Goal: Find specific page/section: Find specific page/section

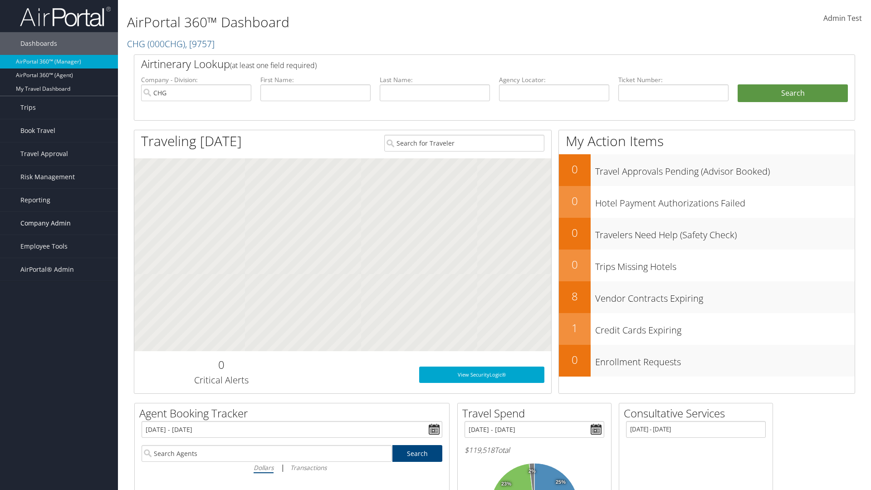
click at [59, 223] on span "Company Admin" at bounding box center [45, 223] width 50 height 23
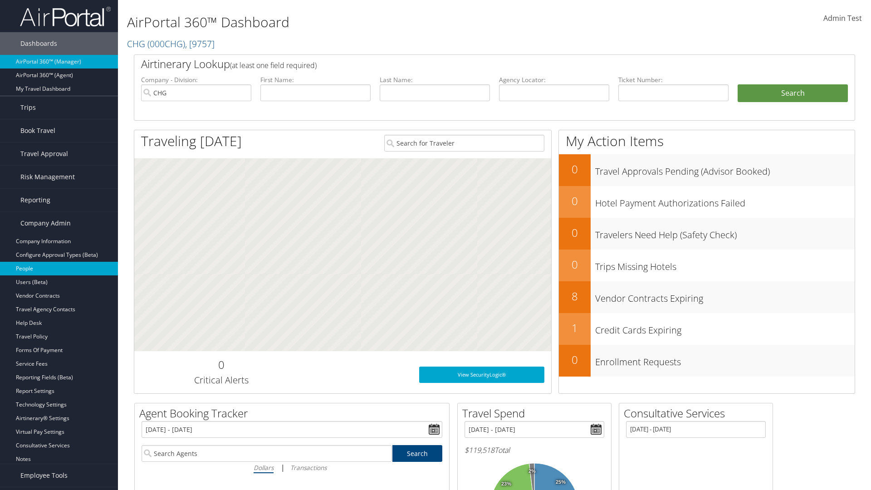
click at [59, 269] on link "People" at bounding box center [59, 269] width 118 height 14
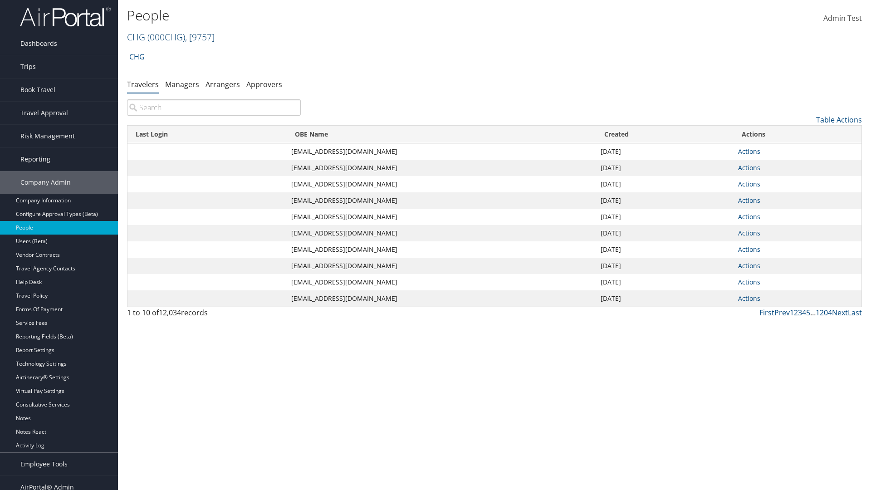
click at [136, 37] on link "CHG ( 000CHG ) , [ 9757 ]" at bounding box center [171, 37] width 88 height 12
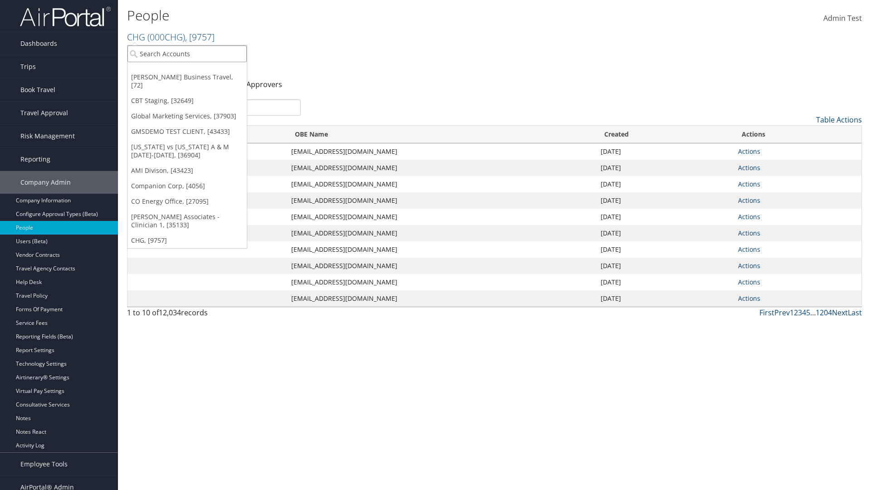
click at [187, 54] on input "search" at bounding box center [187, 53] width 119 height 17
type input "Global Marketing Services"
click at [196, 70] on div "Global Marketing Services (301946), [37903]" at bounding box center [196, 70] width 146 height 8
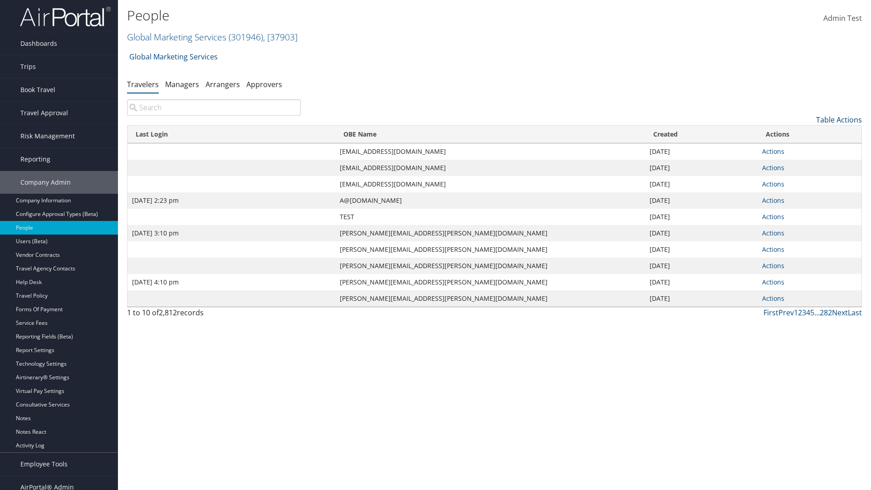
click at [839, 120] on link "Table Actions" at bounding box center [839, 120] width 46 height 10
click at [802, 165] on link "Column Visibility" at bounding box center [801, 164] width 119 height 15
